Goal: Register for event/course

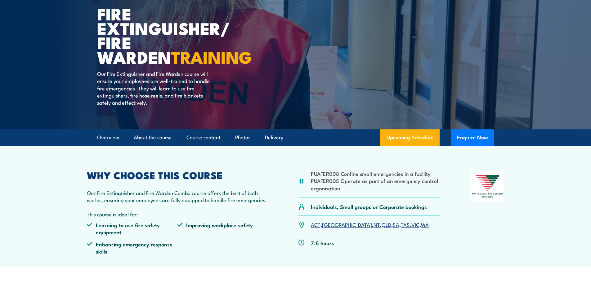
scroll to position [124, 0]
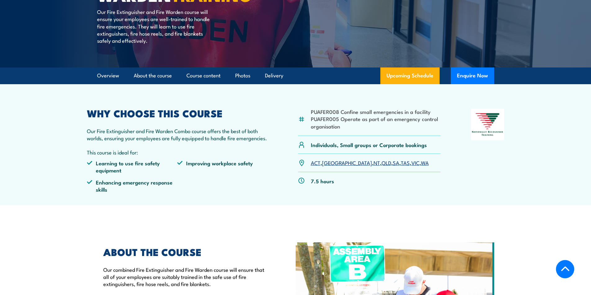
click at [373, 164] on link "NT" at bounding box center [376, 162] width 7 height 7
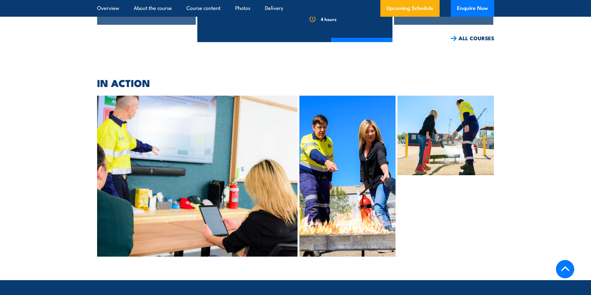
scroll to position [1359, 0]
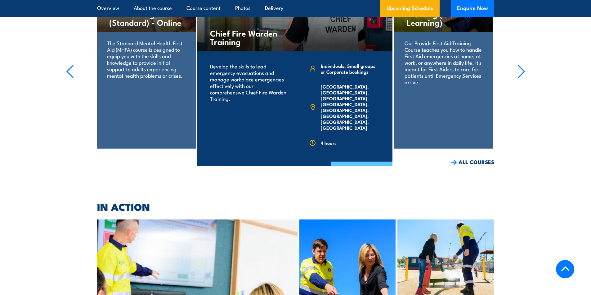
click at [365, 162] on link "COURSE DETAILS" at bounding box center [361, 170] width 61 height 16
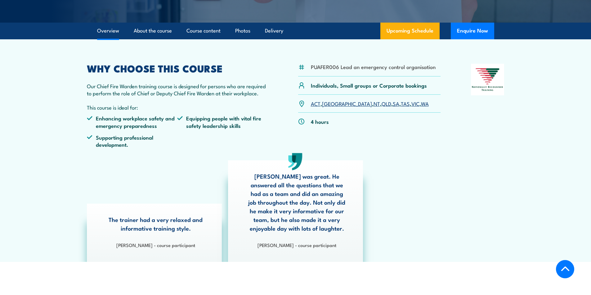
scroll to position [341, 0]
